Goal: Find contact information: Find contact information

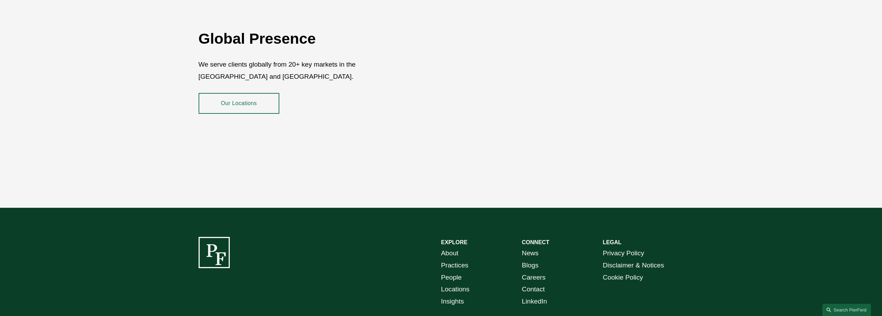
scroll to position [1343, 0]
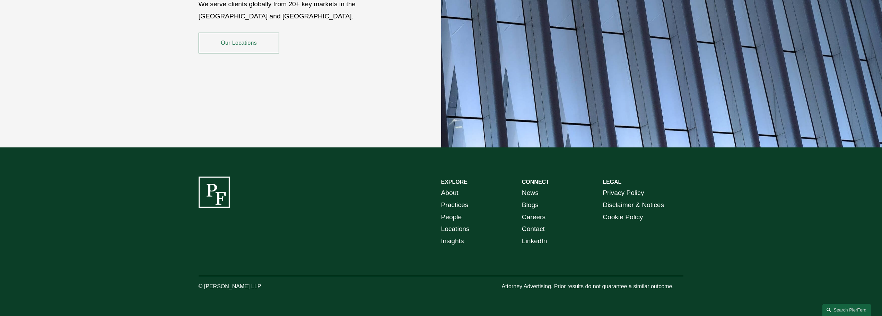
click at [529, 223] on link "Contact" at bounding box center [533, 229] width 23 height 12
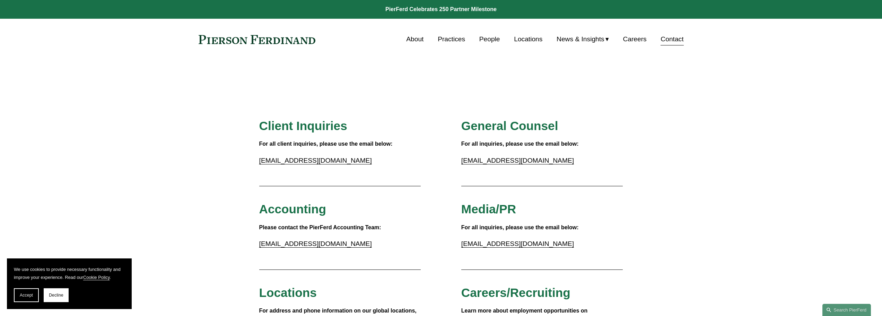
click at [487, 40] on link "People" at bounding box center [489, 39] width 21 height 13
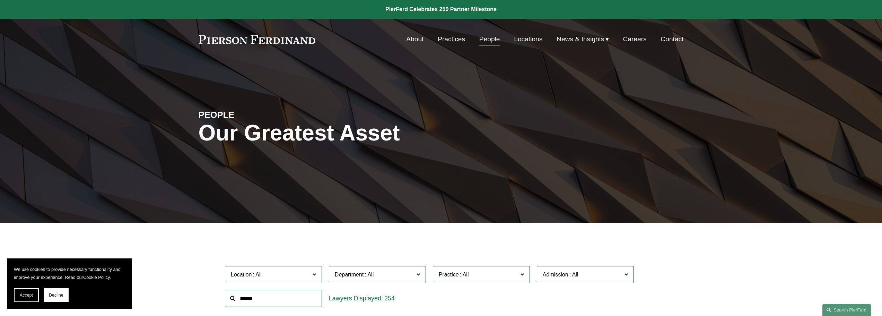
click at [669, 39] on link "Contact" at bounding box center [672, 39] width 23 height 13
